Goal: Transaction & Acquisition: Obtain resource

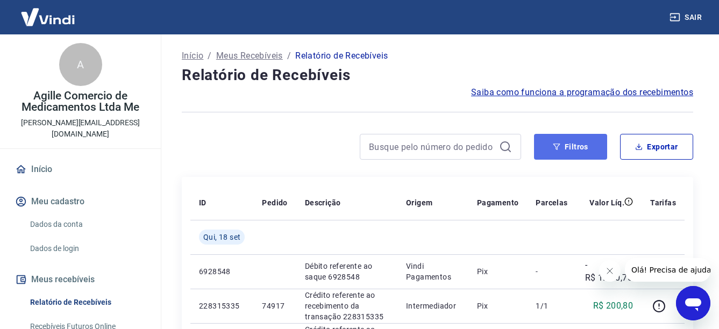
click at [558, 149] on icon "button" at bounding box center [557, 147] width 7 height 6
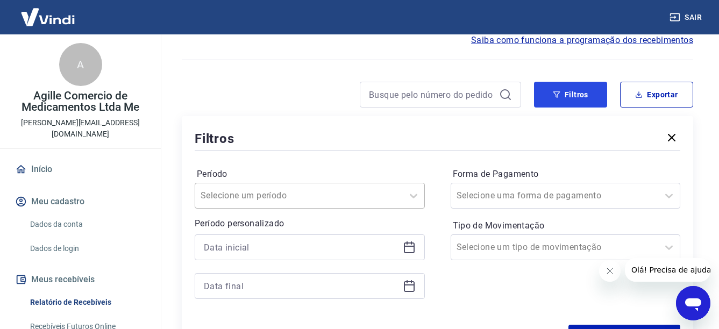
scroll to position [54, 0]
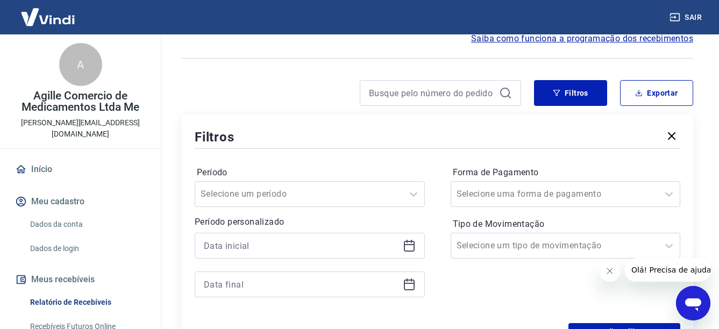
click at [404, 245] on icon at bounding box center [409, 245] width 13 height 13
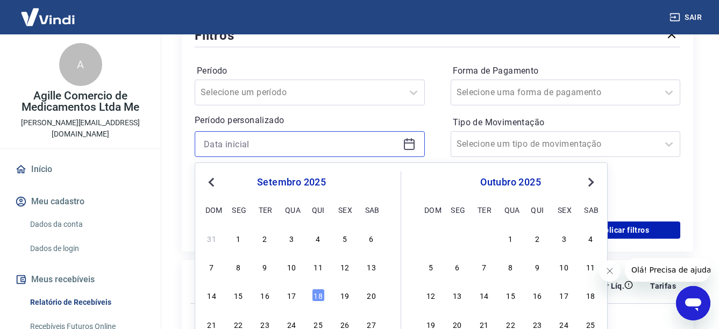
scroll to position [161, 0]
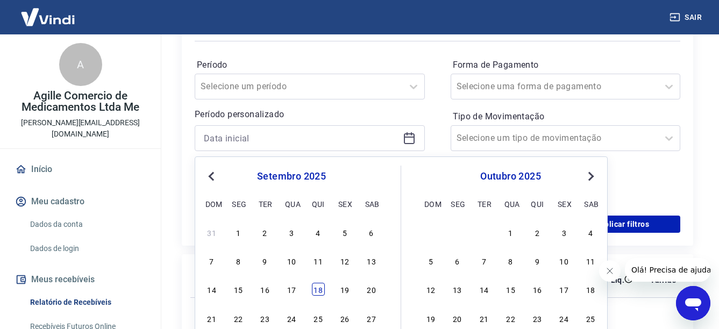
click at [314, 290] on div "18" at bounding box center [318, 289] width 13 height 13
type input "18/09/2025"
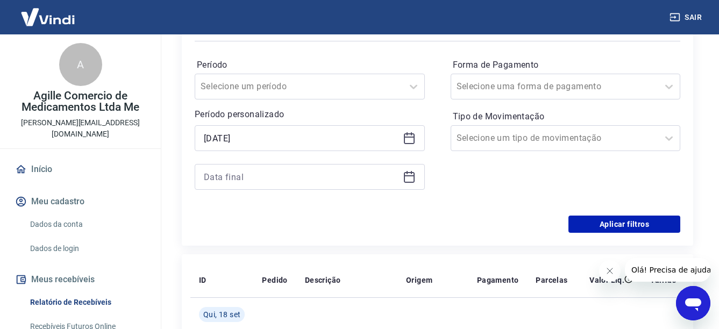
click at [314, 290] on th "Descrição" at bounding box center [347, 280] width 101 height 34
click at [417, 178] on div at bounding box center [310, 177] width 230 height 26
click at [408, 178] on icon at bounding box center [409, 177] width 13 height 13
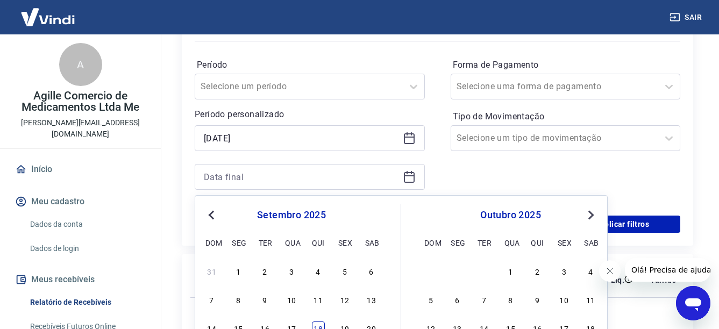
click at [320, 326] on div "18" at bounding box center [318, 328] width 13 height 13
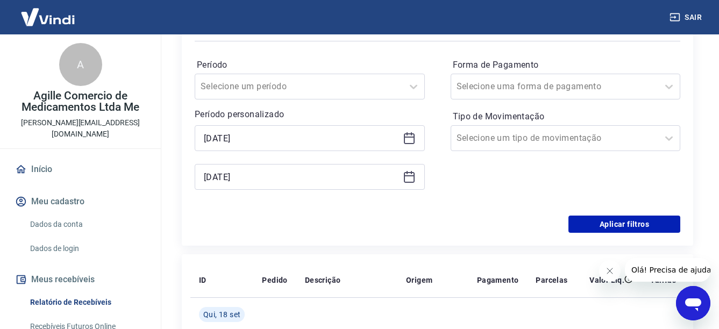
type input "18/09/2025"
click at [624, 220] on button "Aplicar filtros" at bounding box center [625, 224] width 112 height 17
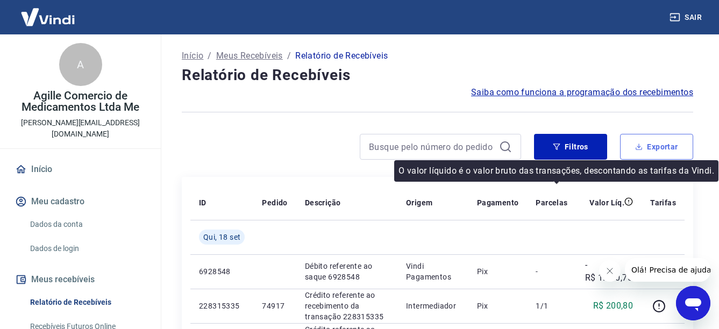
click at [647, 151] on button "Exportar" at bounding box center [656, 147] width 73 height 26
type input "18/09/2025"
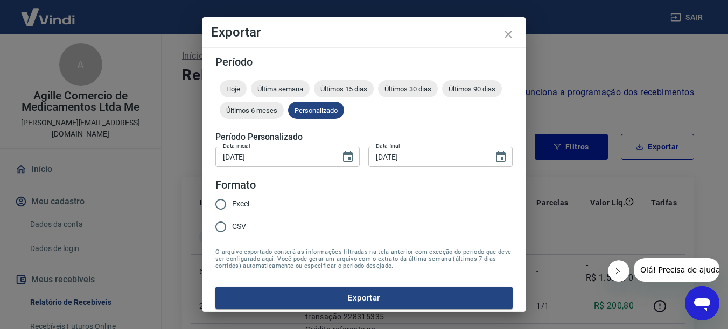
click at [222, 207] on input "Excel" at bounding box center [220, 204] width 23 height 23
radio input "true"
click at [374, 300] on button "Exportar" at bounding box center [363, 298] width 297 height 23
